Goal: Use online tool/utility: Utilize a website feature to perform a specific function

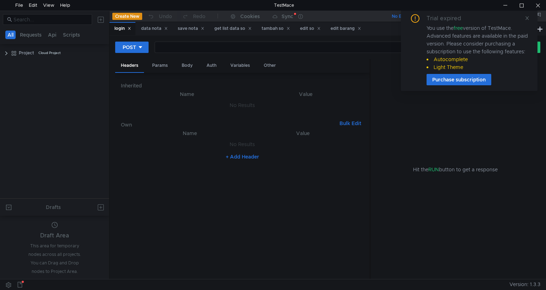
click at [525, 20] on span at bounding box center [527, 18] width 5 height 6
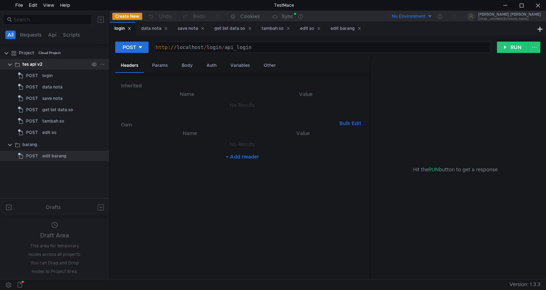
click at [102, 64] on icon at bounding box center [102, 64] width 5 height 5
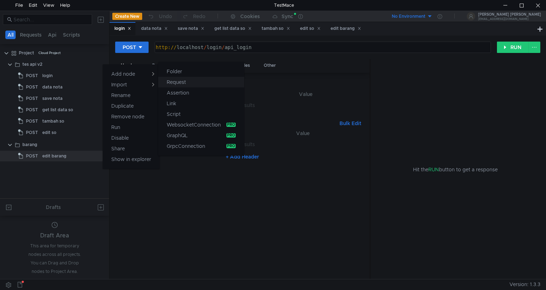
click at [181, 81] on app-tour-anchor "Request" at bounding box center [176, 82] width 19 height 9
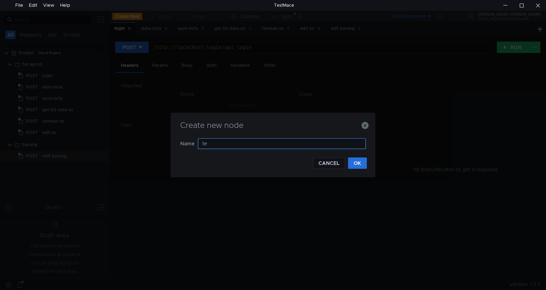
type input "tes"
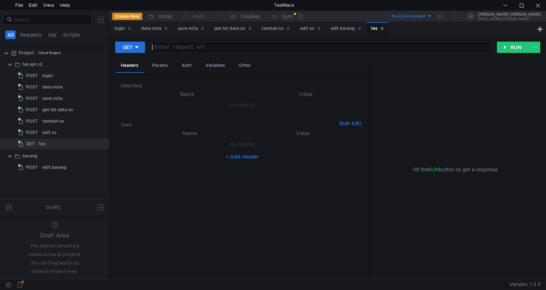
click at [216, 47] on div at bounding box center [320, 52] width 339 height 17
paste textarea "[URL]"
paste textarea "so/api_dataso"
type textarea "[URL]"
click at [163, 64] on div "Params" at bounding box center [160, 65] width 27 height 13
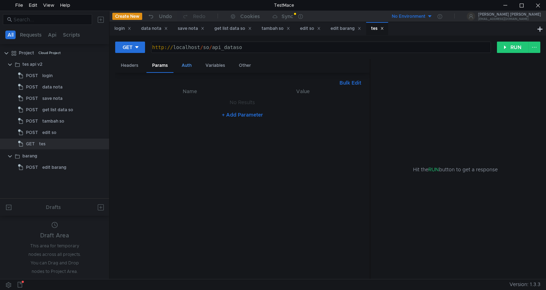
click at [187, 64] on div "Auth" at bounding box center [186, 65] width 21 height 13
click at [208, 65] on div "Variables" at bounding box center [215, 65] width 31 height 13
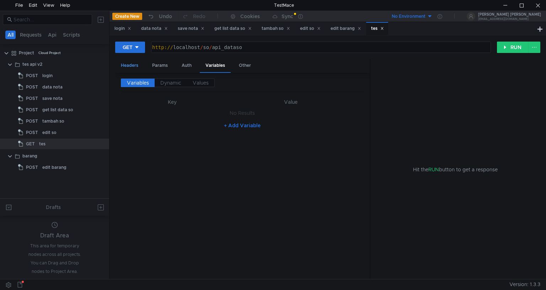
click at [138, 65] on div "Headers" at bounding box center [129, 65] width 29 height 13
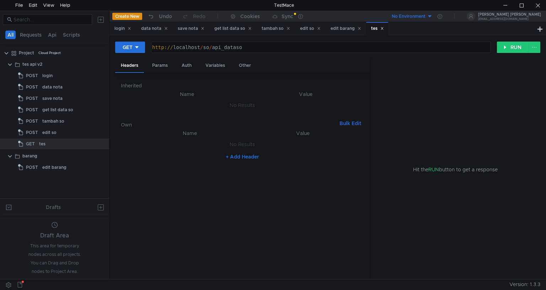
click at [237, 155] on button "+ Add Header" at bounding box center [242, 157] width 39 height 9
click at [158, 145] on div at bounding box center [194, 151] width 108 height 17
paste textarea "Authorization"
type textarea "Authorization"
click at [302, 145] on div at bounding box center [303, 151] width 105 height 17
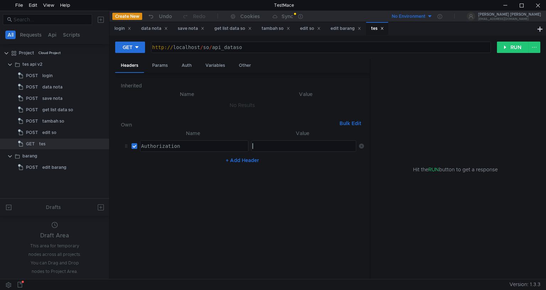
paste textarea "bearer session_id"
type textarea "bearer session_id"
click at [163, 64] on div "Params" at bounding box center [160, 65] width 27 height 13
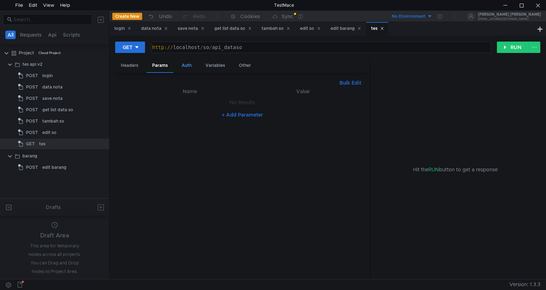
click at [192, 65] on div "Auth" at bounding box center [186, 65] width 21 height 13
click at [209, 67] on div "Variables" at bounding box center [215, 65] width 31 height 13
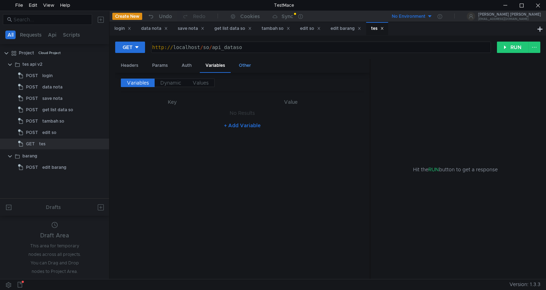
click at [245, 67] on div "Other" at bounding box center [244, 65] width 23 height 13
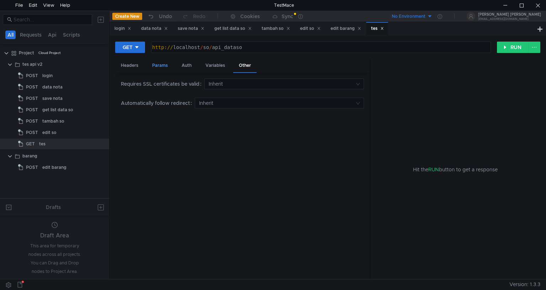
click at [162, 65] on div "Params" at bounding box center [160, 65] width 27 height 13
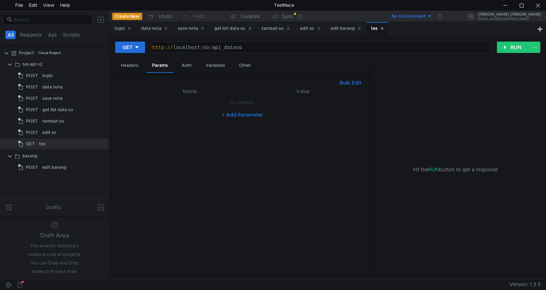
click at [355, 84] on button "Bulk Edit" at bounding box center [350, 83] width 27 height 9
click at [355, 84] on button "Table Edit" at bounding box center [349, 83] width 30 height 9
click at [383, 131] on div "Hit the RUN button to get a response" at bounding box center [455, 169] width 153 height 221
click at [340, 81] on button "Bulk Edit" at bounding box center [350, 83] width 27 height 9
click at [271, 107] on div at bounding box center [242, 186] width 243 height 198
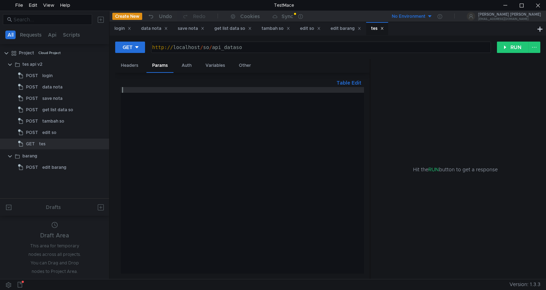
paste textarea "}"
type textarea "}"
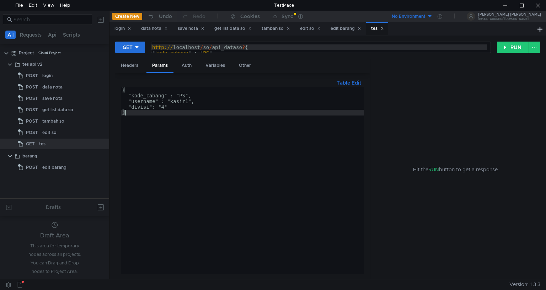
click at [378, 85] on div "Hit the RUN button to get a response" at bounding box center [456, 169] width 170 height 221
click at [508, 46] on button "RUN" at bounding box center [513, 47] width 32 height 11
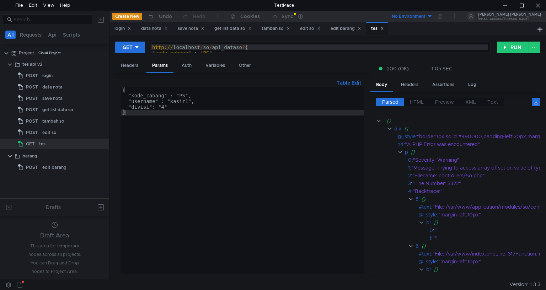
click at [356, 82] on button "Table Edit" at bounding box center [349, 83] width 30 height 9
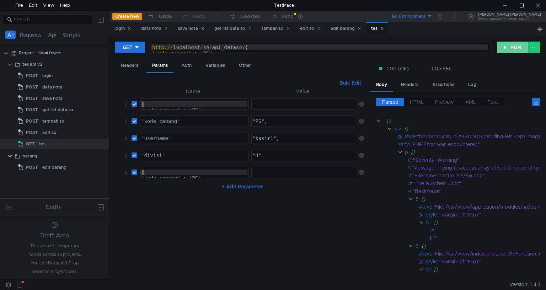
click at [505, 48] on button "RUN" at bounding box center [513, 47] width 32 height 11
click at [203, 171] on div "{ "kode_cabang" : "PS", "username" : "kasir1", "divisi": "4" }" at bounding box center [194, 187] width 108 height 34
click at [212, 173] on div ""kode_cabang" : "PS", "username" : "kasir1", "divisi": "4" }" at bounding box center [192, 184] width 105 height 34
type textarea ""divisi": "4" }"
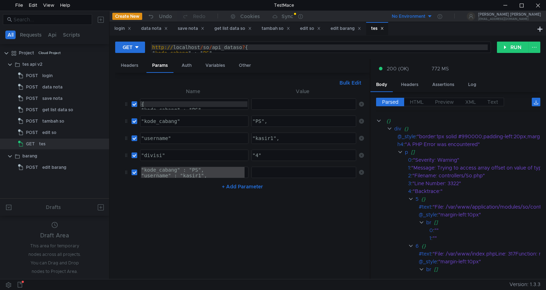
click at [135, 171] on input "checkbox" at bounding box center [135, 173] width 6 height 6
checkbox input "false"
click at [133, 154] on input "checkbox" at bounding box center [135, 156] width 6 height 6
checkbox input "false"
click at [134, 104] on input "checkbox" at bounding box center [135, 104] width 6 height 6
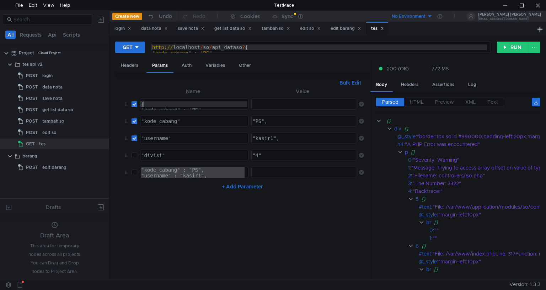
checkbox input "false"
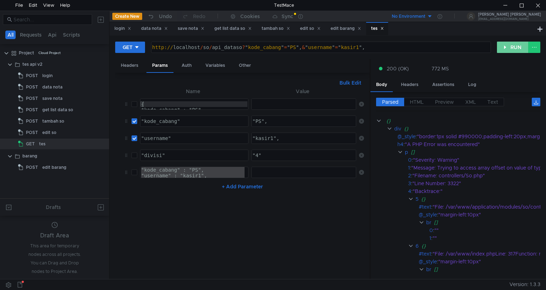
click at [502, 44] on button "RUN" at bounding box center [513, 47] width 32 height 11
click at [354, 79] on button "Bulk Edit" at bounding box center [350, 83] width 27 height 9
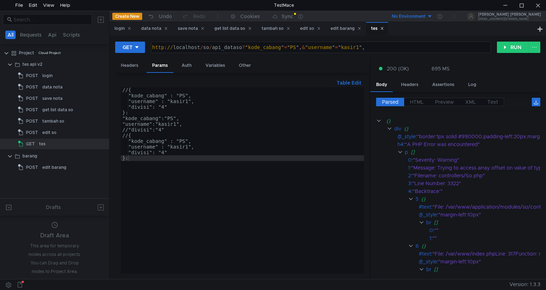
click at [231, 122] on div "//{ "kode_cabang" : "PS", "username" : "kasir1", "divisi": "4" }: "kode_cabang"…" at bounding box center [242, 186] width 243 height 198
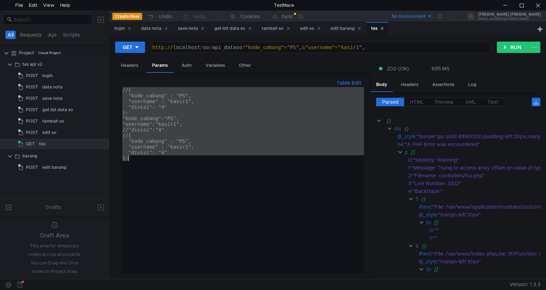
paste textarea "}"
type textarea "}"
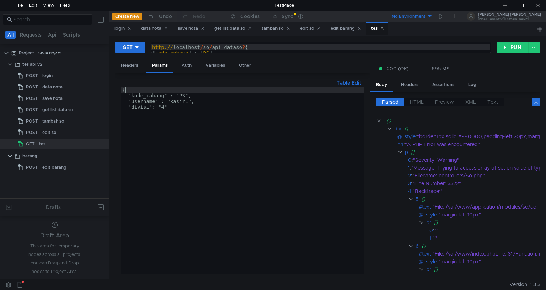
click at [135, 92] on div "{ "kode_cabang" : "PS", "username" : "kasir1", "divisi": "4"" at bounding box center [242, 186] width 243 height 198
type textarea "{"
click at [351, 81] on button "Table Edit" at bounding box center [349, 83] width 30 height 9
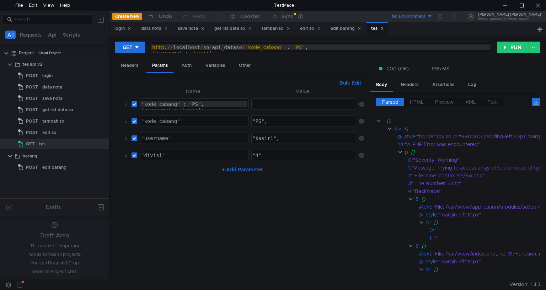
click at [349, 80] on button "Bulk Edit" at bounding box center [350, 83] width 27 height 9
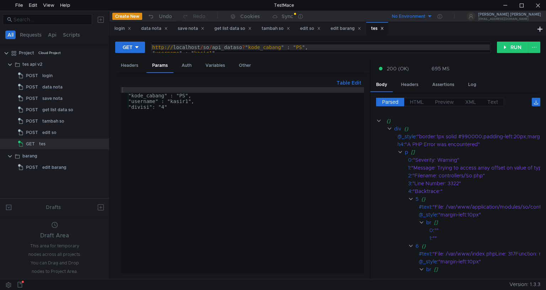
click at [237, 101] on div ""kode_cabang" : "PS", "username" : "kasir1", "divisi": "4"" at bounding box center [242, 186] width 243 height 198
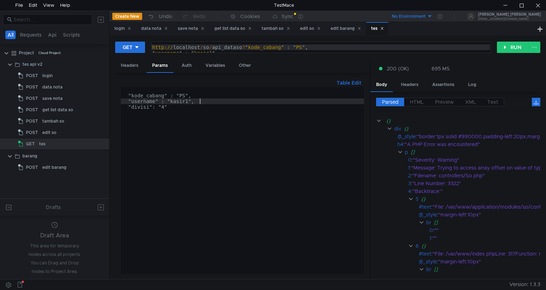
click at [134, 93] on div ""kode_cabang" : "PS", "username" : "kasir1", "divisi": "4"" at bounding box center [242, 186] width 243 height 198
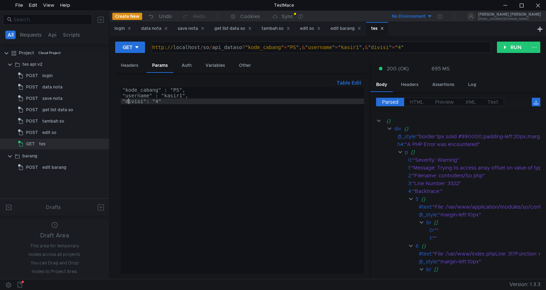
type textarea ""divisi": "4""
click at [349, 80] on button "Table Edit" at bounding box center [349, 83] width 30 height 9
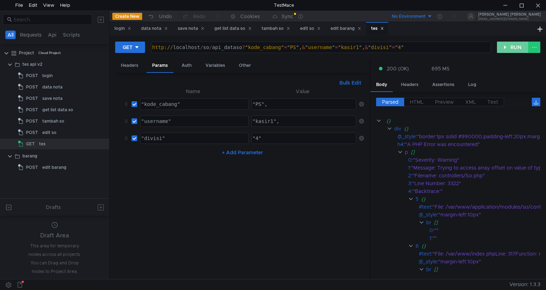
click at [519, 50] on button "RUN" at bounding box center [513, 47] width 32 height 11
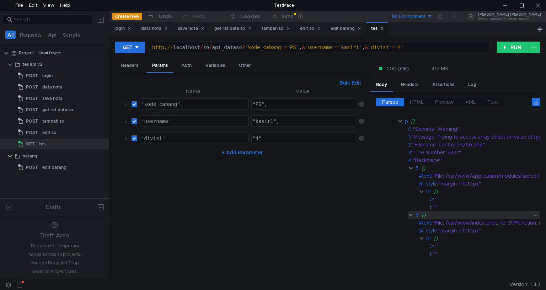
scroll to position [0, 0]
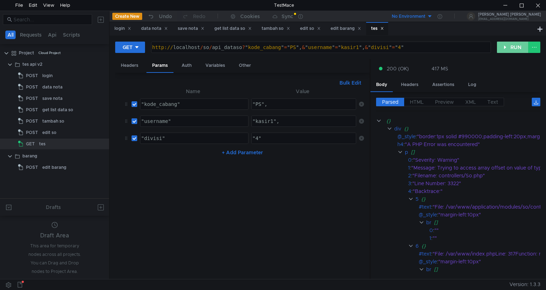
click at [512, 44] on button "RUN" at bounding box center [513, 47] width 32 height 11
click at [350, 81] on button "Bulk Edit" at bounding box center [350, 83] width 27 height 9
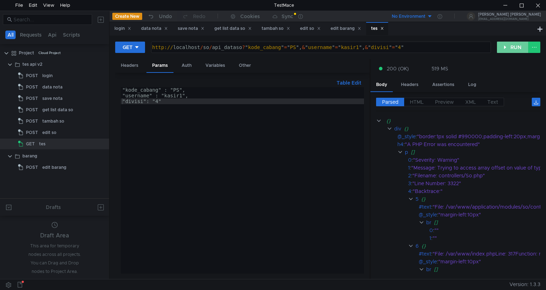
click at [521, 44] on button "RUN" at bounding box center [513, 47] width 32 height 11
click at [351, 82] on button "Table Edit" at bounding box center [349, 83] width 30 height 9
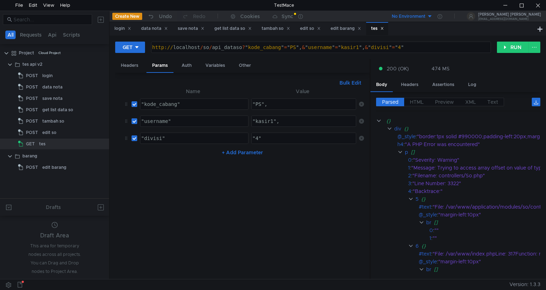
click at [202, 105] on div ""kode_cabang"" at bounding box center [194, 109] width 108 height 17
type textarea ""kode_cabang"
click at [354, 83] on button "Bulk Edit" at bounding box center [350, 83] width 27 height 9
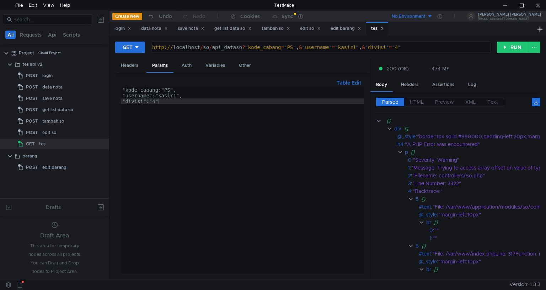
click at [125, 87] on div ""kode_cabang:"PS", "username":"kasir1", "divisi":"4"" at bounding box center [242, 186] width 243 height 198
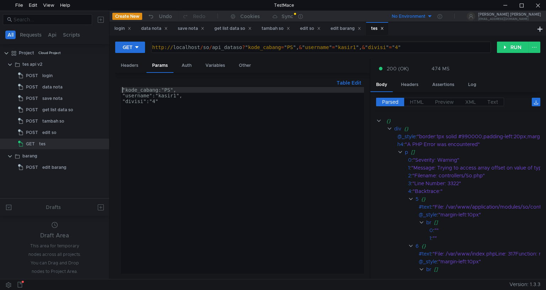
click at [126, 90] on div ""kode_cabang:"PS", "username":"kasir1", "divisi":"4"" at bounding box center [242, 186] width 243 height 198
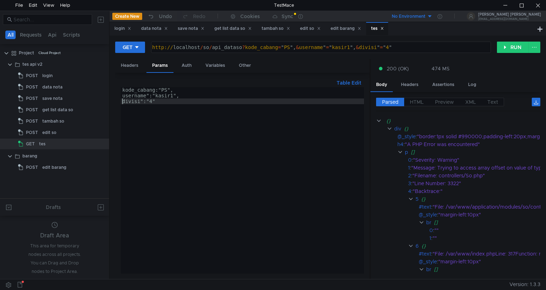
click at [148, 95] on div "kode_cabang:"PS", username":"kasir1", divisi":"4"" at bounding box center [242, 186] width 243 height 198
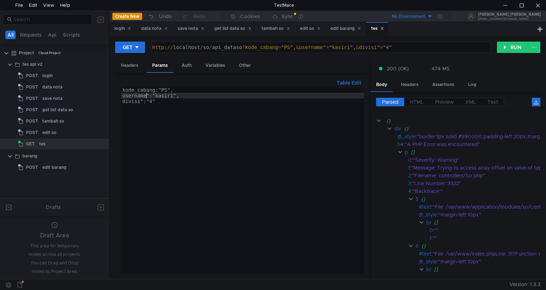
click at [149, 97] on div "kode_cabang:"PS", username":"kasir1", divisi":"4"" at bounding box center [242, 186] width 243 height 198
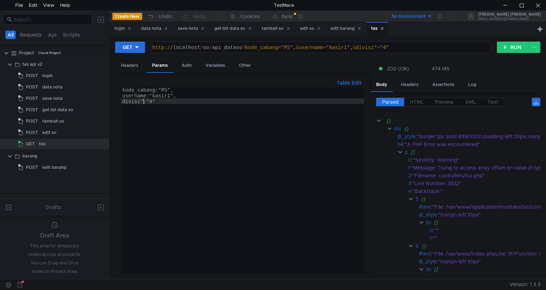
click at [143, 101] on div "kode_cabang:"PS", username:"kasir1", divisi":"4"" at bounding box center [242, 186] width 243 height 198
click at [145, 101] on div "kode_cabang:"PS", username:"kasir1", divisi:"4"" at bounding box center [242, 186] width 243 height 198
click at [152, 101] on div "kode_cabang:"PS", username:"kasir1", divisi:4"" at bounding box center [242, 186] width 243 height 198
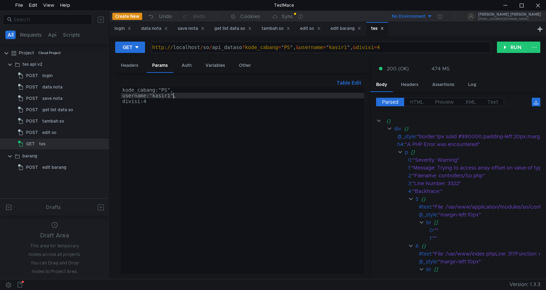
click at [173, 95] on div "kode_cabang:"PS", username:"kasir1", divisi:4" at bounding box center [242, 186] width 243 height 198
click at [152, 95] on div "kode_cabang:"PS", username:"kasir1, divisi:4" at bounding box center [242, 186] width 243 height 198
click at [160, 90] on div "kode_cabang:"PS", username:kasir1, divisi:4" at bounding box center [242, 186] width 243 height 198
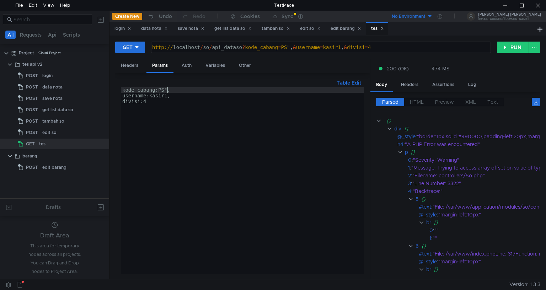
click at [166, 90] on div "kode_cabang:PS", username:kasir1, divisi:4" at bounding box center [242, 186] width 243 height 198
type textarea "kode_cabang:PS,"
click at [499, 47] on button "RUN" at bounding box center [513, 47] width 32 height 11
click at [353, 80] on button "Table Edit" at bounding box center [349, 83] width 30 height 9
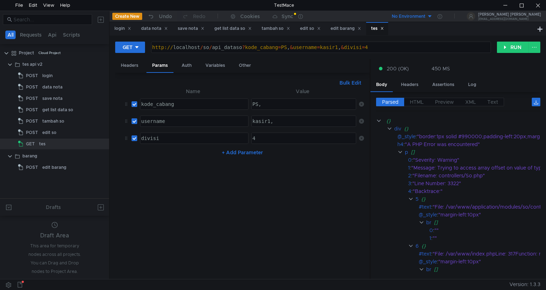
click at [290, 122] on div "kasir1," at bounding box center [303, 126] width 105 height 17
type textarea "kasir1"
click at [275, 106] on div "PS," at bounding box center [303, 109] width 105 height 17
type textarea "PS"
click at [508, 46] on button "RUN" at bounding box center [513, 47] width 32 height 11
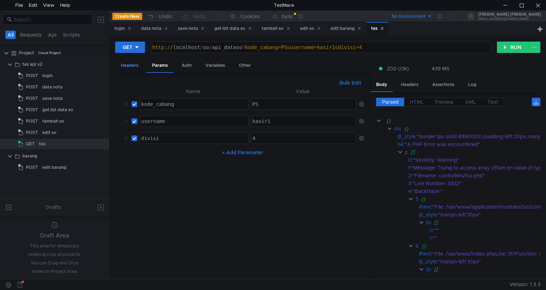
click at [139, 64] on div "Headers" at bounding box center [129, 65] width 29 height 13
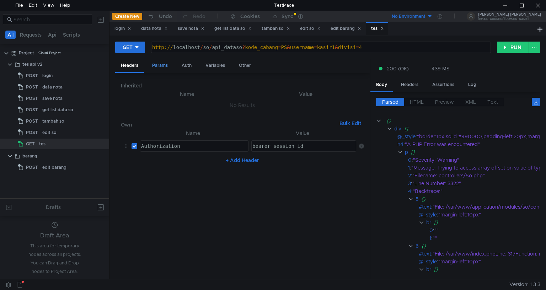
click at [160, 64] on div "Params" at bounding box center [160, 65] width 27 height 13
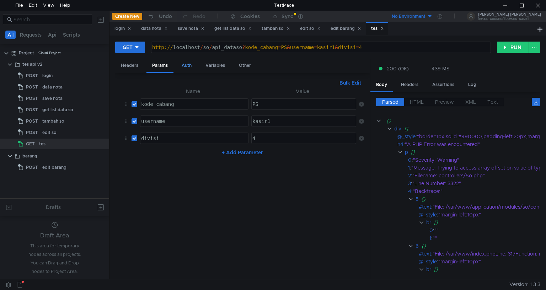
click at [194, 64] on div "Auth" at bounding box center [186, 65] width 21 height 13
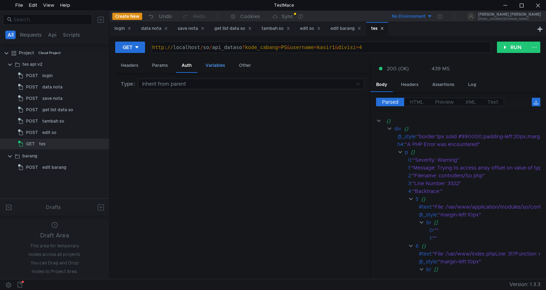
click at [217, 64] on div "Variables" at bounding box center [215, 65] width 31 height 13
click at [248, 63] on div "Other" at bounding box center [244, 65] width 23 height 13
click at [216, 64] on div "Variables" at bounding box center [215, 65] width 31 height 13
click at [409, 103] on label "HTML" at bounding box center [416, 102] width 25 height 9
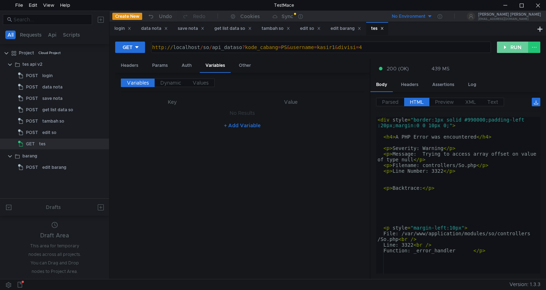
click at [512, 45] on button "RUN" at bounding box center [513, 47] width 32 height 11
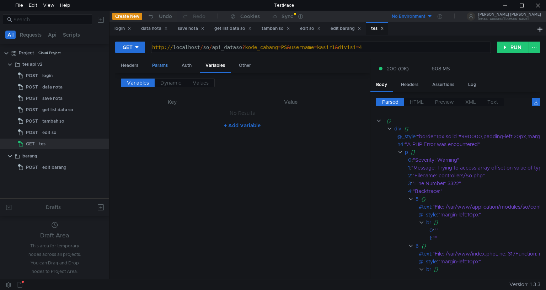
click at [166, 65] on div "Params" at bounding box center [160, 65] width 27 height 13
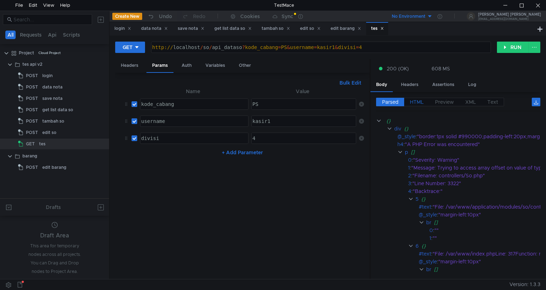
click at [427, 102] on label "HTML" at bounding box center [416, 102] width 25 height 9
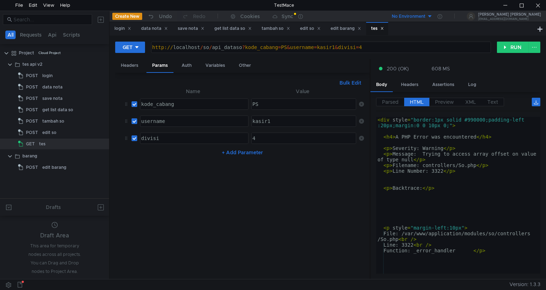
click at [411, 98] on label "HTML" at bounding box center [416, 102] width 25 height 9
click at [443, 100] on span "Preview" at bounding box center [444, 102] width 19 height 6
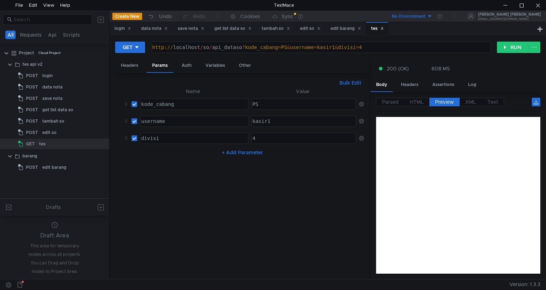
click at [135, 136] on input "checkbox" at bounding box center [135, 139] width 6 height 6
checkbox input "false"
click at [503, 43] on button "RUN" at bounding box center [513, 47] width 32 height 11
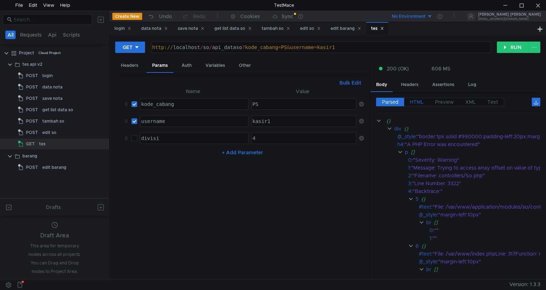
click at [415, 104] on span "HTML" at bounding box center [417, 102] width 14 height 6
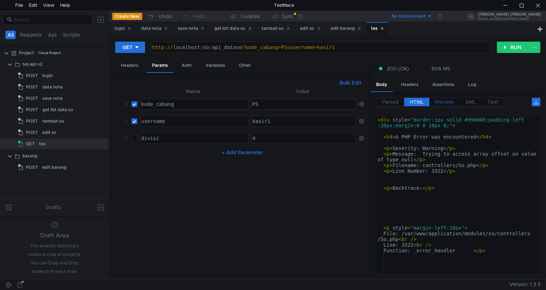
click at [446, 100] on span "Preview" at bounding box center [444, 102] width 19 height 6
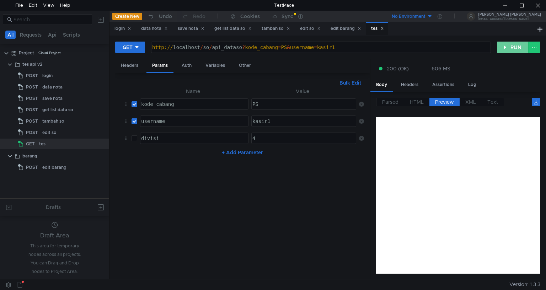
click at [515, 43] on button "RUN" at bounding box center [513, 47] width 32 height 11
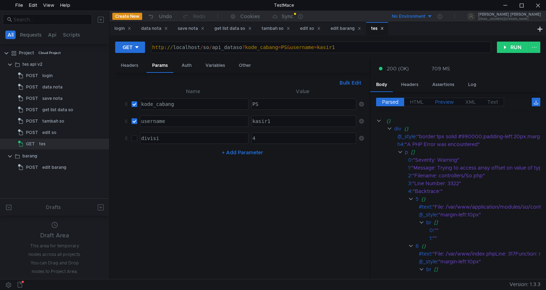
click at [450, 101] on span "Preview" at bounding box center [444, 102] width 19 height 6
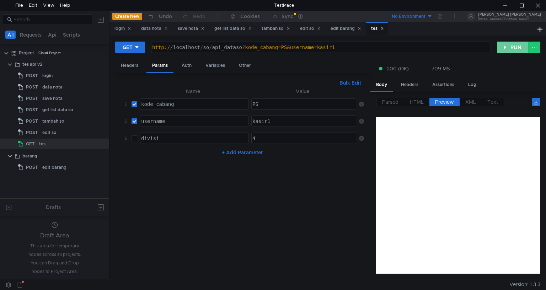
click at [505, 49] on button "RUN" at bounding box center [513, 47] width 32 height 11
